Goal: Find specific fact: Find specific fact

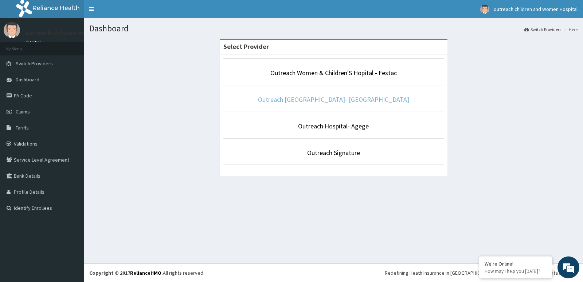
click at [327, 100] on link "Outreach [GEOGRAPHIC_DATA]- [GEOGRAPHIC_DATA]" at bounding box center [333, 99] width 151 height 8
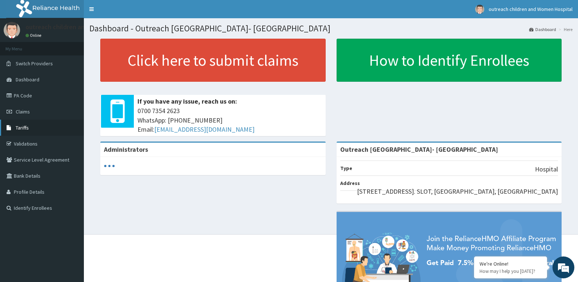
click at [18, 129] on span "Tariffs" at bounding box center [22, 127] width 13 height 7
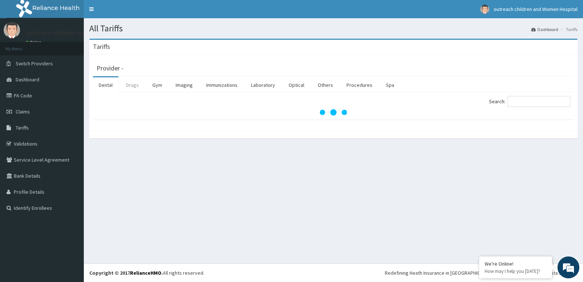
click at [135, 86] on link "Drugs" at bounding box center [132, 84] width 24 height 15
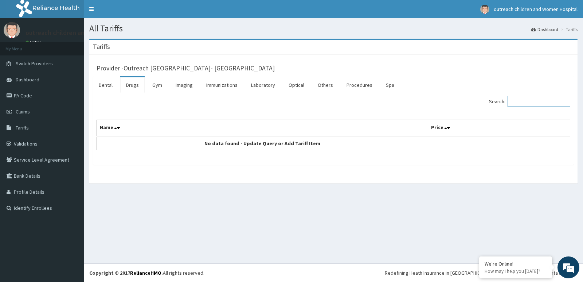
click at [527, 104] on input "Search:" at bounding box center [539, 101] width 63 height 11
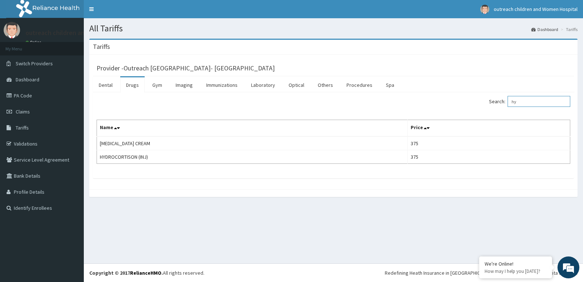
type input "h"
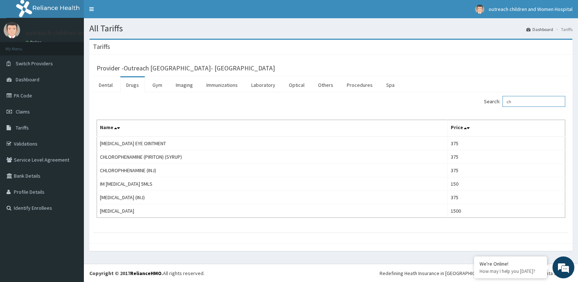
type input "c"
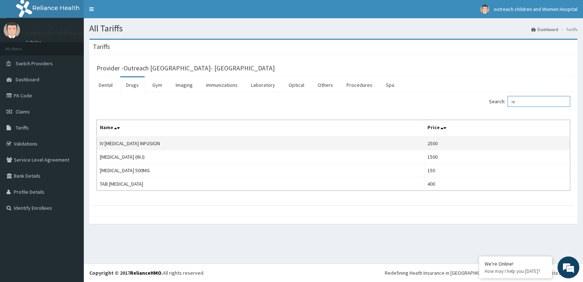
type input "l"
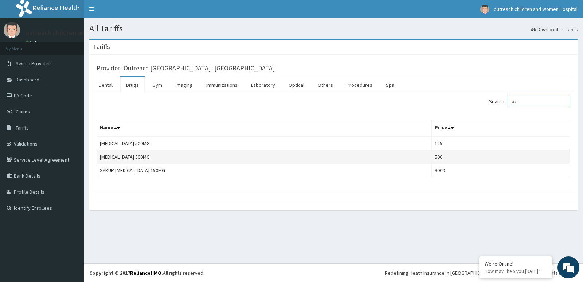
type input "a"
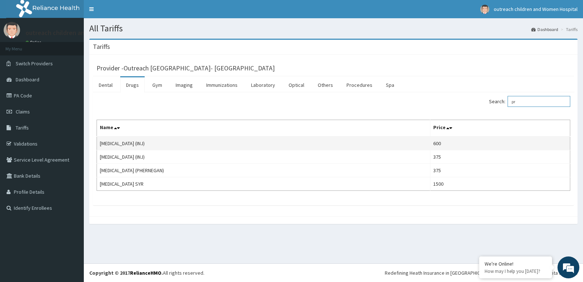
type input "p"
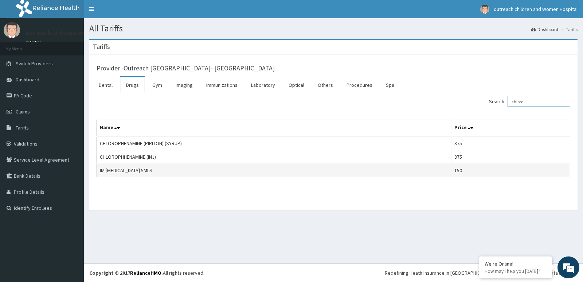
type input "chloro"
